Goal: Download file/media

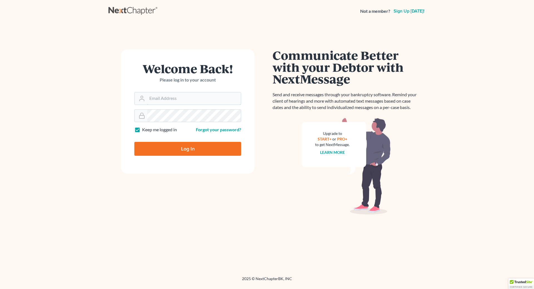
type input "cecilheaton@sbcglobal.net"
click at [191, 151] on input "Log In" at bounding box center [187, 149] width 107 height 14
type input "Thinking..."
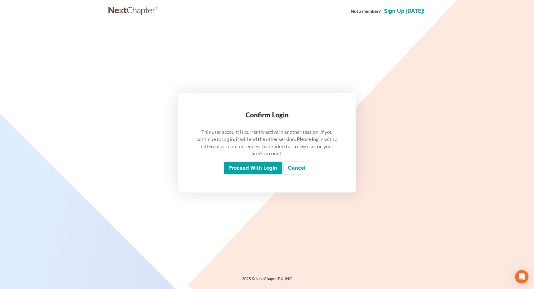
click at [241, 166] on input "Proceed with login" at bounding box center [253, 168] width 58 height 13
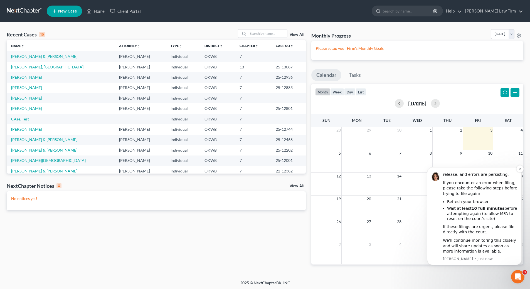
scroll to position [1, 0]
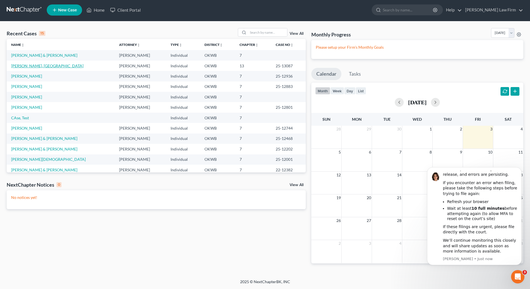
click at [24, 66] on link "Sneed, Cali" at bounding box center [47, 65] width 72 height 5
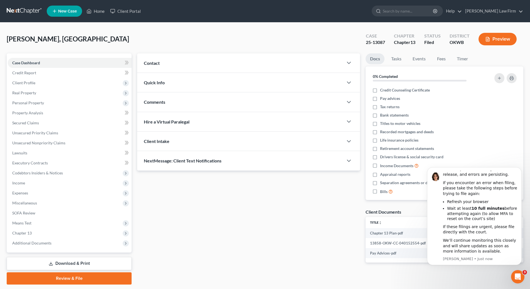
click at [500, 40] on button "Preview" at bounding box center [498, 39] width 38 height 13
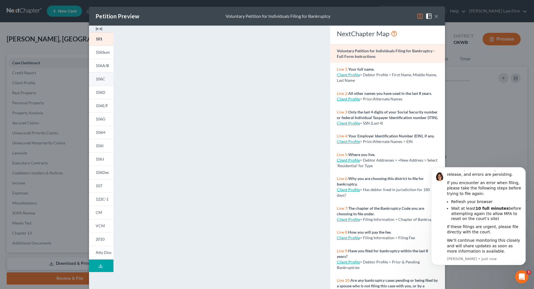
click at [96, 80] on span "106C" at bounding box center [100, 79] width 9 height 5
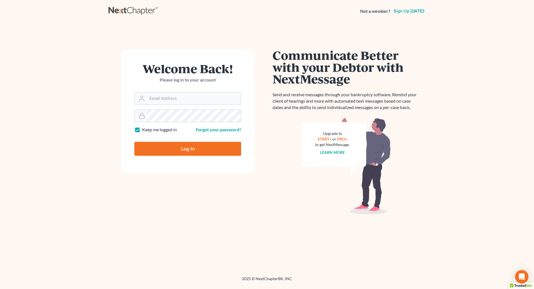
type input "[EMAIL_ADDRESS][DOMAIN_NAME]"
click at [214, 147] on input "Log In" at bounding box center [187, 149] width 107 height 14
type input "Thinking..."
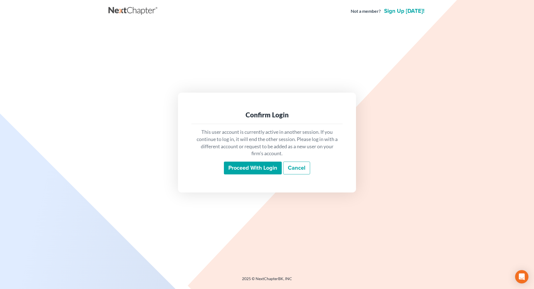
click at [256, 167] on input "Proceed with login" at bounding box center [253, 168] width 58 height 13
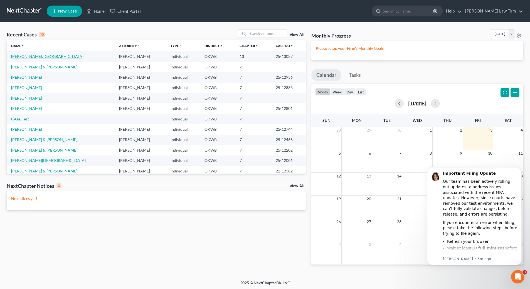
click at [23, 57] on link "Sneed, Cali" at bounding box center [47, 56] width 72 height 5
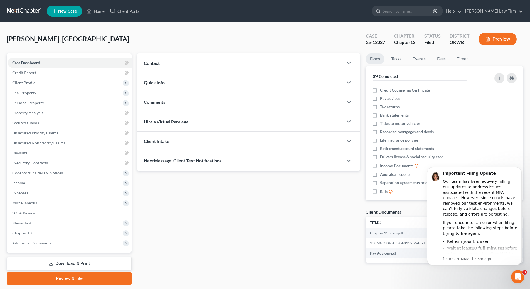
click at [73, 265] on link "Download & Print" at bounding box center [69, 263] width 125 height 13
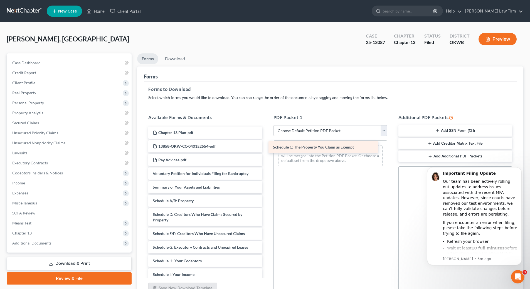
drag, startPoint x: 215, startPoint y: 215, endPoint x: 334, endPoint y: 147, distance: 136.8
click at [267, 147] on div "Schedule C: The Property You Claim as Exempt Chapter 13 Plan-pdf 13858-OKW-CC-0…" at bounding box center [205, 264] width 123 height 274
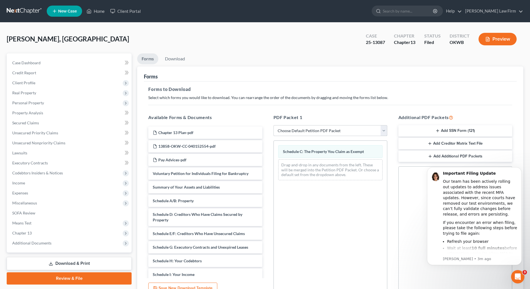
click at [328, 133] on select "Choose Default Petition PDF Packet Complete Bankruptcy Petition (all forms and …" at bounding box center [331, 130] width 114 height 11
select select "2"
click at [274, 125] on select "Choose Default Petition PDF Packet Complete Bankruptcy Petition (all forms and …" at bounding box center [331, 130] width 114 height 11
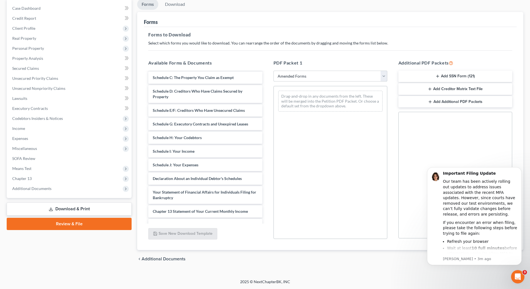
scroll to position [41, 0]
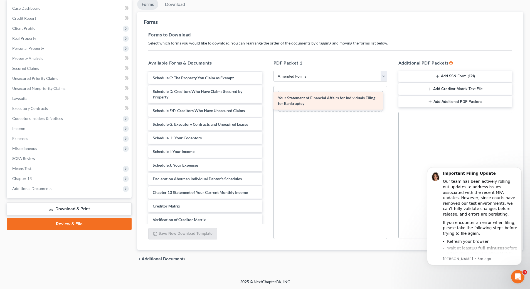
drag, startPoint x: 205, startPoint y: 198, endPoint x: 330, endPoint y: 104, distance: 157.0
click at [267, 104] on div "Your Statement of Financial Affairs for Individuals Filing for Bankruptcy Volun…" at bounding box center [205, 145] width 123 height 228
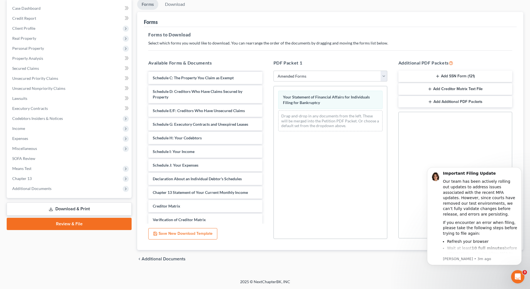
click at [301, 126] on div "Drag-and-drop in any documents from the left. These will be merged into the Pet…" at bounding box center [330, 121] width 104 height 21
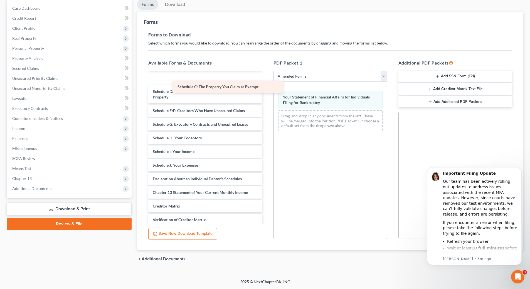
scroll to position [28, 0]
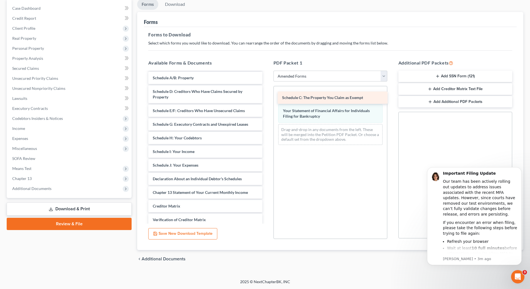
drag, startPoint x: 159, startPoint y: 77, endPoint x: 289, endPoint y: 97, distance: 130.9
click at [267, 97] on div "Schedule C: The Property You Claim as Exempt Voluntary Petition for Individuals…" at bounding box center [205, 152] width 123 height 214
click at [179, 6] on link "Download" at bounding box center [175, 4] width 29 height 11
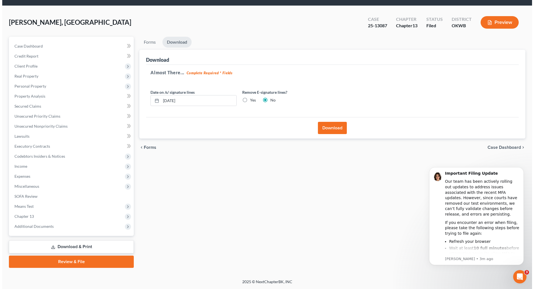
scroll to position [17, 0]
click at [324, 129] on button "Download" at bounding box center [330, 128] width 29 height 12
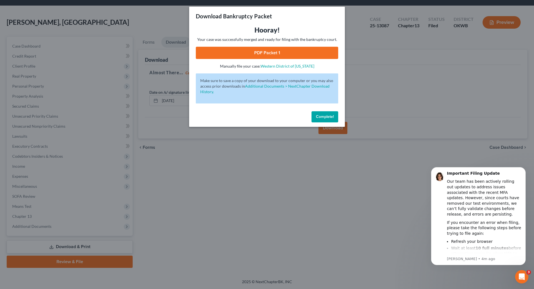
click at [287, 51] on link "PDF Packet 1" at bounding box center [267, 53] width 143 height 12
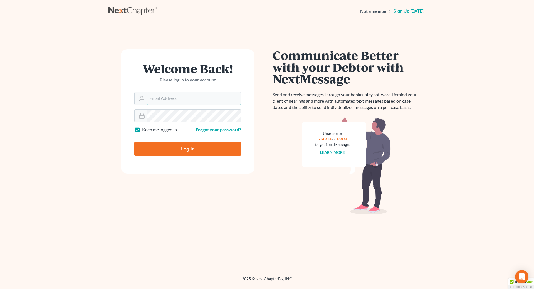
type input "[EMAIL_ADDRESS][DOMAIN_NAME]"
click at [190, 151] on input "Log In" at bounding box center [187, 149] width 107 height 14
type input "Thinking..."
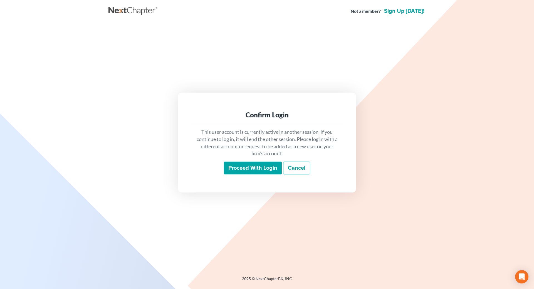
click at [245, 170] on input "Proceed with login" at bounding box center [253, 168] width 58 height 13
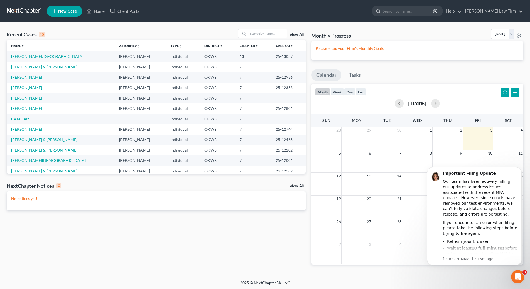
click at [26, 57] on link "[PERSON_NAME], [GEOGRAPHIC_DATA]" at bounding box center [47, 56] width 72 height 5
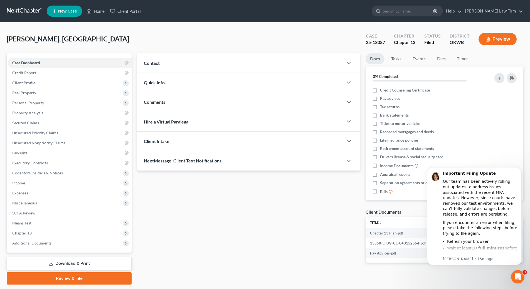
click at [100, 266] on link "Download & Print" at bounding box center [69, 263] width 125 height 13
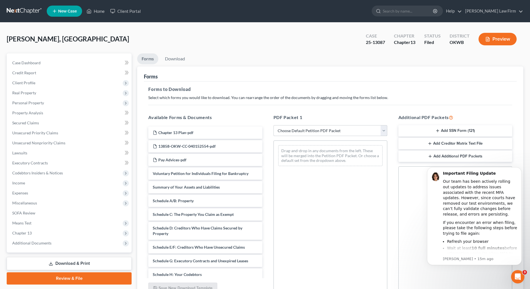
click at [297, 131] on select "Choose Default Petition PDF Packet Complete Bankruptcy Petition (all forms and …" at bounding box center [331, 130] width 114 height 11
select select "2"
click at [274, 125] on select "Choose Default Petition PDF Packet Complete Bankruptcy Petition (all forms and …" at bounding box center [331, 130] width 114 height 11
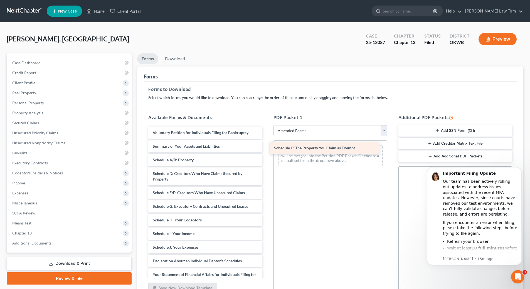
drag, startPoint x: 170, startPoint y: 175, endPoint x: 292, endPoint y: 149, distance: 124.0
click at [267, 149] on div "Schedule C: The Property You Claim as Exempt Voluntary Petition for Individuals…" at bounding box center [205, 244] width 123 height 234
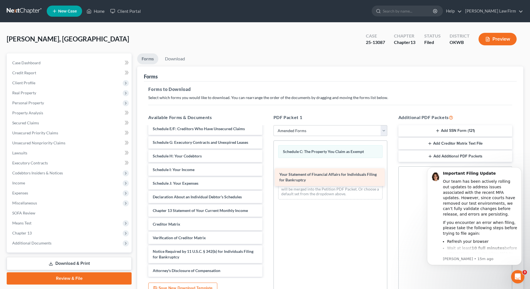
scroll to position [64, 0]
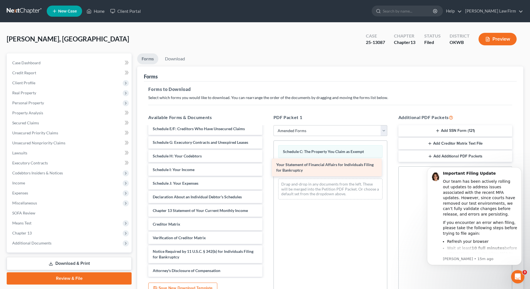
drag, startPoint x: 168, startPoint y: 197, endPoint x: 292, endPoint y: 170, distance: 126.4
click at [267, 170] on div "Your Statement of Financial Affairs for Individuals Filing for Bankruptcy Volun…" at bounding box center [205, 170] width 123 height 214
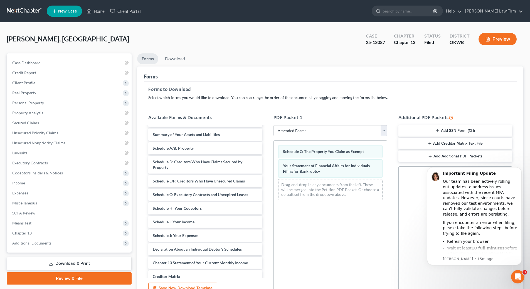
scroll to position [0, 0]
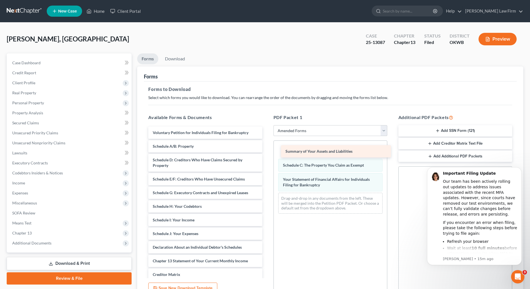
drag, startPoint x: 181, startPoint y: 142, endPoint x: 313, endPoint y: 147, distance: 132.9
click at [267, 147] on div "Summary of Your Assets and Liabilities Voluntary Petition for Individuals Filin…" at bounding box center [205, 227] width 123 height 201
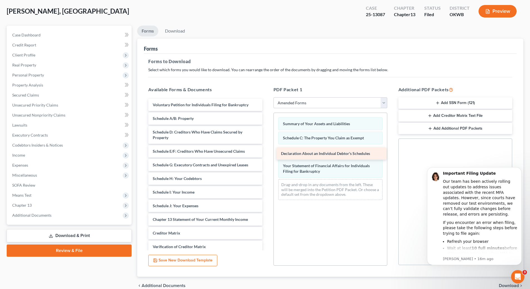
drag, startPoint x: 197, startPoint y: 219, endPoint x: 325, endPoint y: 153, distance: 144.3
click at [267, 153] on div "Declaration About an Individual Debtor's Schedules Voluntary Petition for Indiv…" at bounding box center [205, 192] width 123 height 187
click at [172, 33] on link "Download" at bounding box center [175, 31] width 29 height 11
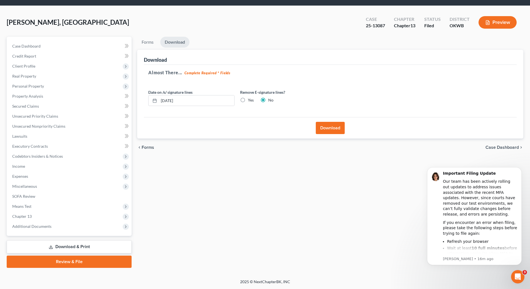
scroll to position [17, 0]
click at [328, 130] on button "Download" at bounding box center [330, 128] width 29 height 12
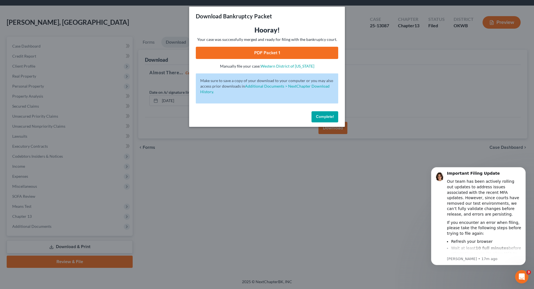
click at [285, 54] on link "PDF Packet 1" at bounding box center [267, 53] width 143 height 12
click at [322, 116] on span "Complete!" at bounding box center [325, 116] width 18 height 5
